Goal: Find specific page/section: Find specific page/section

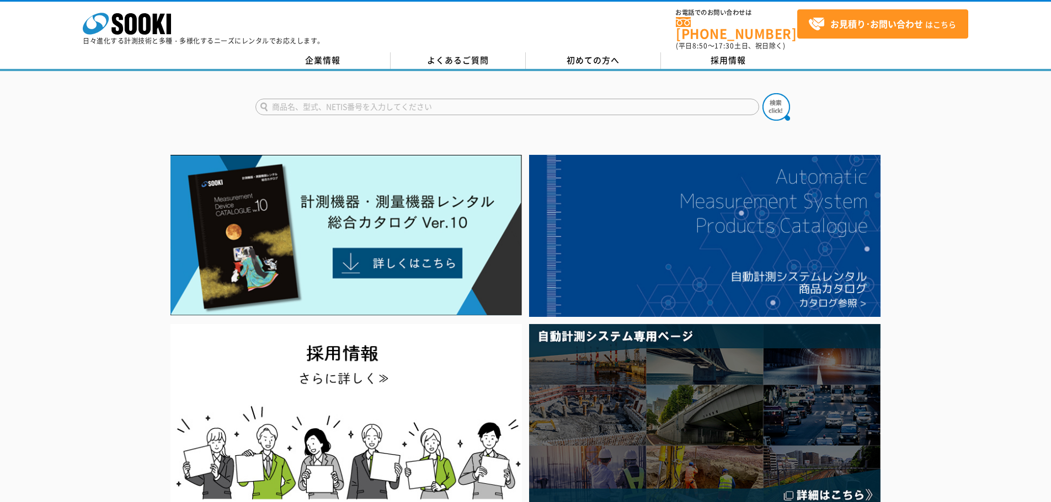
click at [420, 105] on input "text" at bounding box center [507, 107] width 504 height 17
paste input "スランプ試験器 Ｃ－２７３"
type input "スランプ試験器 Ｃ－２７３"
click at [769, 108] on img at bounding box center [776, 107] width 28 height 28
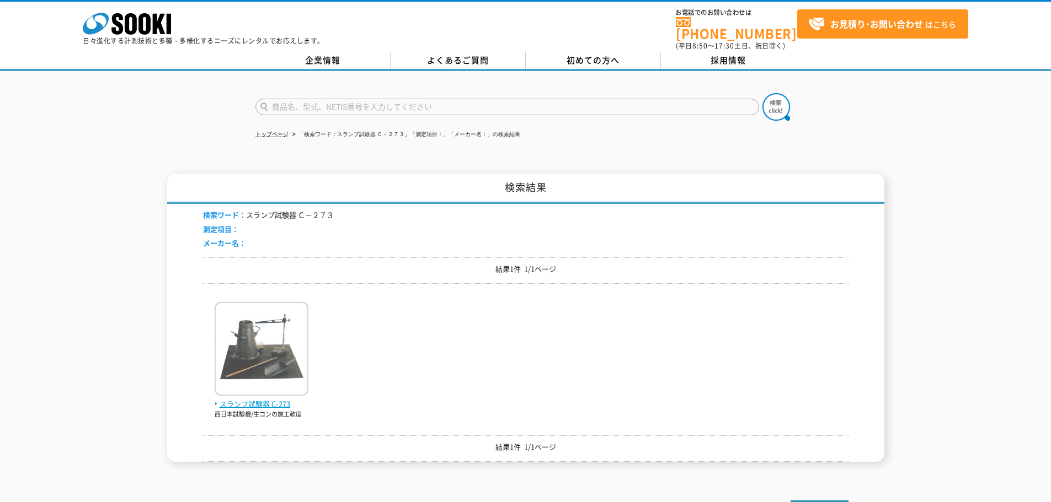
click at [275, 336] on img at bounding box center [262, 350] width 94 height 97
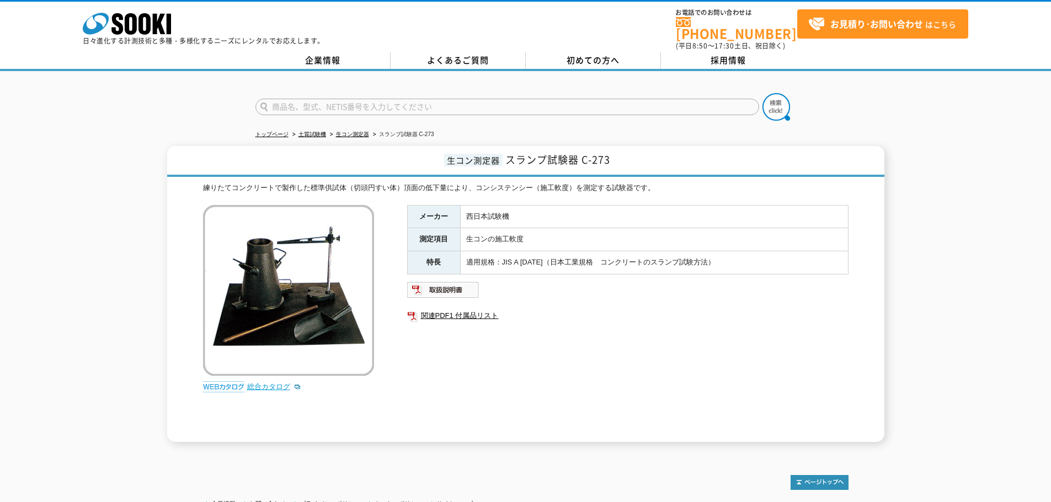
click at [266, 383] on link "総合カタログ" at bounding box center [274, 387] width 54 height 8
